Goal: Learn about a topic

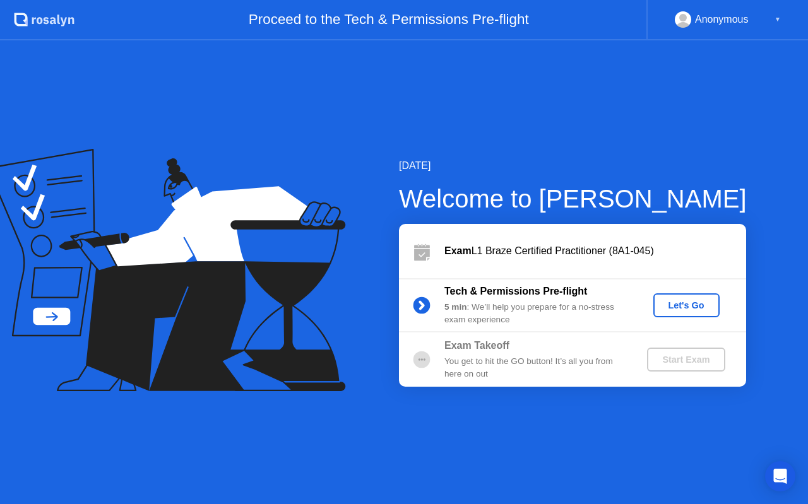
click at [665, 305] on div "Let's Go" at bounding box center [686, 305] width 56 height 10
